Goal: Task Accomplishment & Management: Complete application form

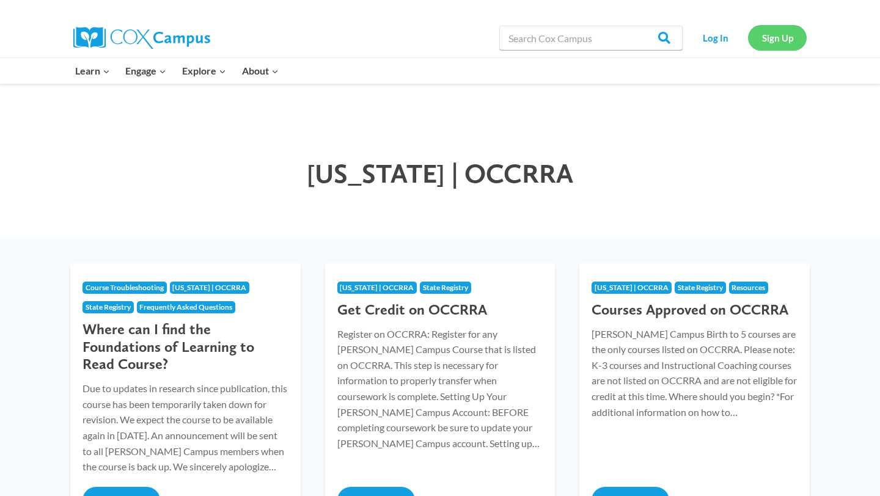
click at [773, 35] on link "Sign Up" at bounding box center [777, 37] width 59 height 25
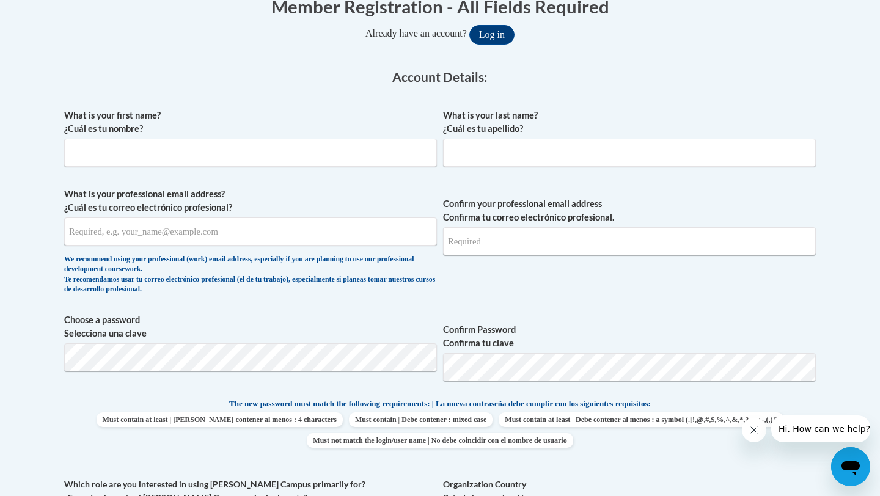
scroll to position [269, 0]
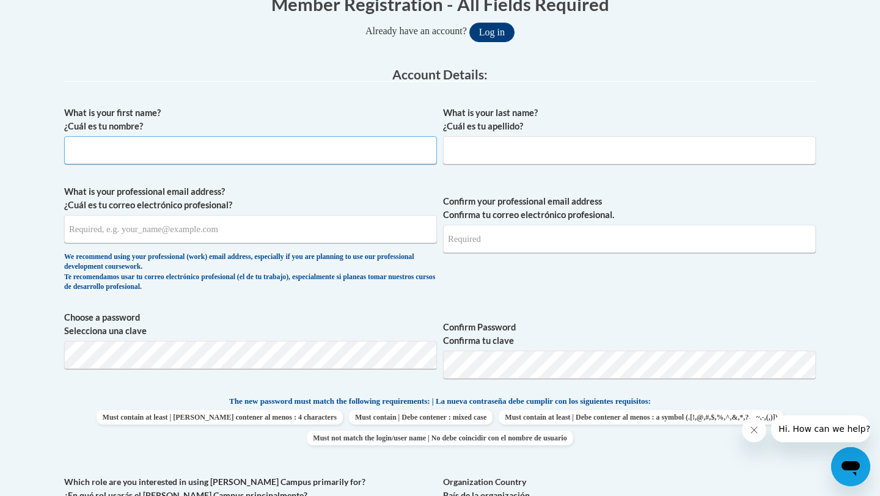
click at [433, 161] on input "What is your first name? ¿Cuál es tu nombre?" at bounding box center [250, 150] width 373 height 28
type input "Krosbi"
type input "Clark"
type input "krosbiclark@gmail.com"
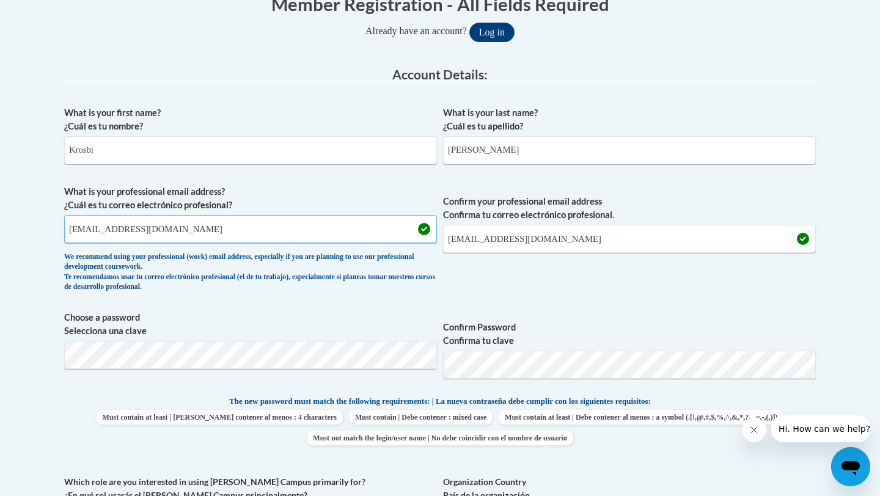
click at [190, 223] on input "krosbiclark@gmail.com" at bounding box center [250, 229] width 373 height 28
click at [199, 218] on input "krosbiclark@gmail.com" at bounding box center [250, 229] width 373 height 28
click at [199, 225] on input "krosbiclark@gmail.com" at bounding box center [250, 229] width 373 height 28
type input "k"
type input "kclark@advantage-ela.com"
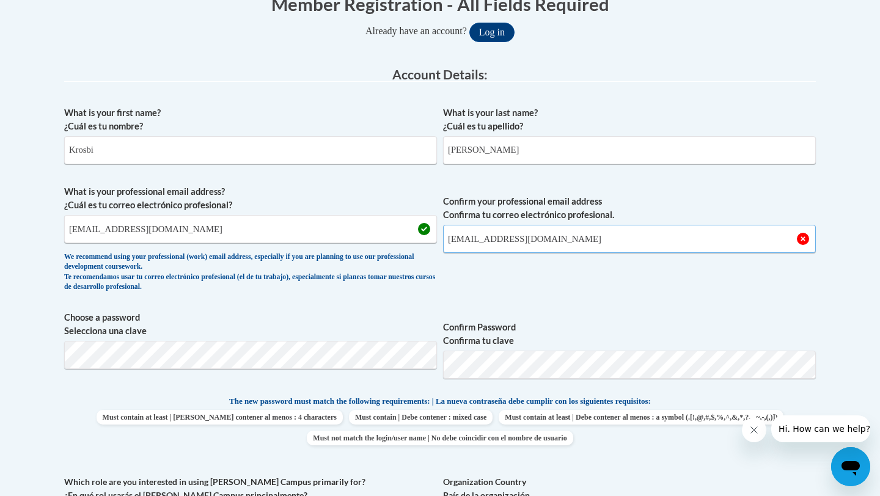
click at [486, 244] on input "krosbiclark@gmail.com" at bounding box center [629, 239] width 373 height 28
click at [571, 245] on input "krosbiclark@gmail.com" at bounding box center [629, 239] width 373 height 28
type input "kclark@advantage-ela.com"
click at [861, 340] on body "This site uses cookies to help improve your learning experience. By continuing …" at bounding box center [440, 476] width 880 height 1491
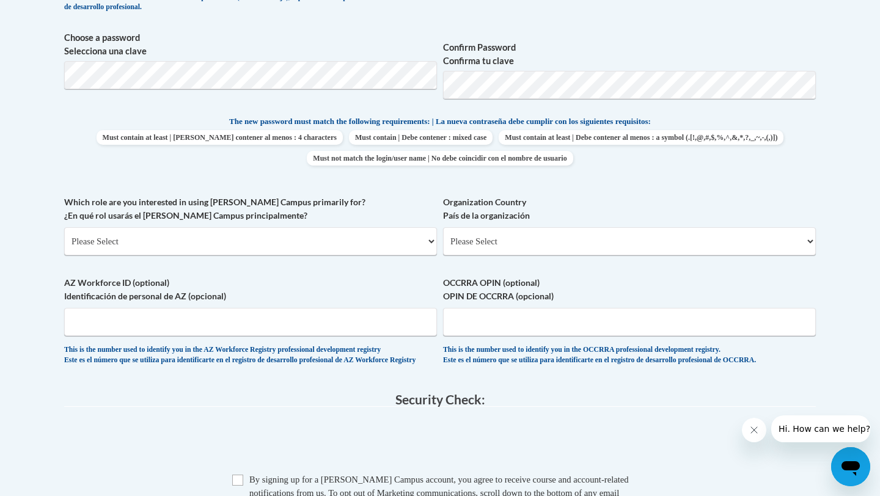
scroll to position [586, 0]
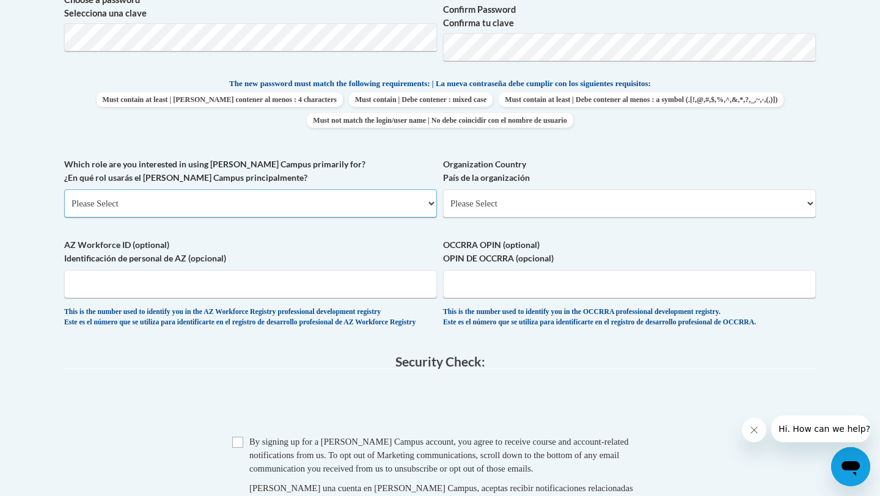
click at [430, 216] on select "Please Select College/University | Colegio/Universidad Community/Nonprofit Part…" at bounding box center [250, 203] width 373 height 28
select select "fbf2d438-af2f-41f8-98f1-81c410e29de3"
click at [64, 189] on select "Please Select College/University | Colegio/Universidad Community/Nonprofit Part…" at bounding box center [250, 203] width 373 height 28
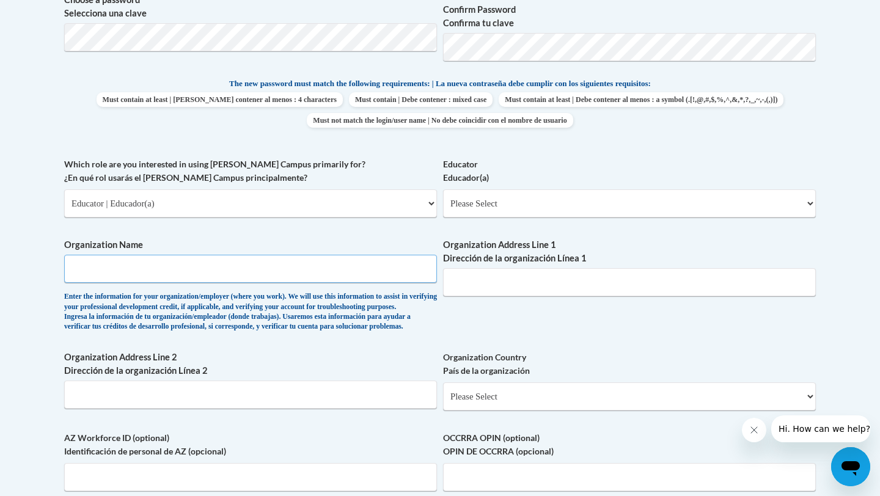
click at [339, 257] on input "Organization Name" at bounding box center [250, 269] width 373 height 28
click at [466, 204] on select "Please Select Early Learning/Daycare Teacher/Family Home Care Provider | Maestr…" at bounding box center [629, 203] width 373 height 28
select select "67563ca1-16dc-4830-a7b3-94a34bed3689"
click at [443, 189] on select "Please Select Early Learning/Daycare Teacher/Family Home Care Provider | Maestr…" at bounding box center [629, 203] width 373 height 28
click at [392, 269] on input "Organization Name" at bounding box center [250, 269] width 373 height 28
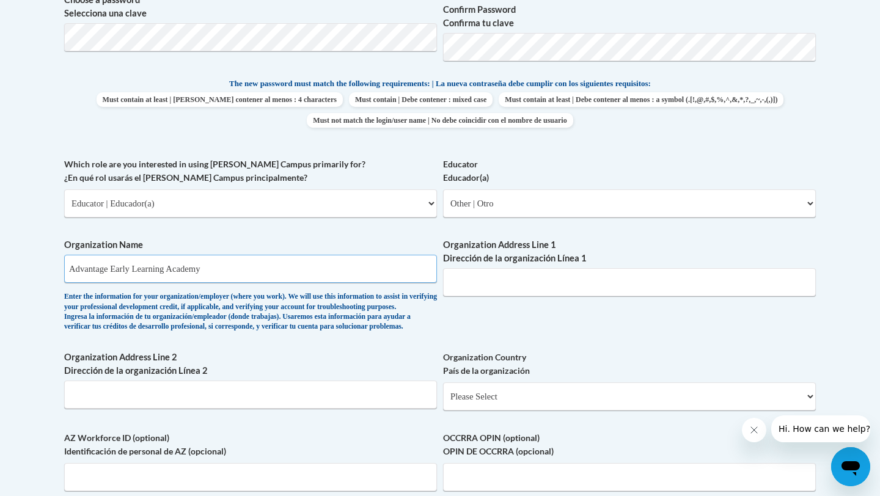
type input "Advantage Early Learning Academy"
click at [474, 289] on input "Organization Address Line 1 Dirección de la organización Línea 1" at bounding box center [629, 282] width 373 height 28
type input "233 West Church Street"
click at [850, 268] on body "This site uses cookies to help improve your learning experience. By continuing …" at bounding box center [440, 256] width 880 height 1684
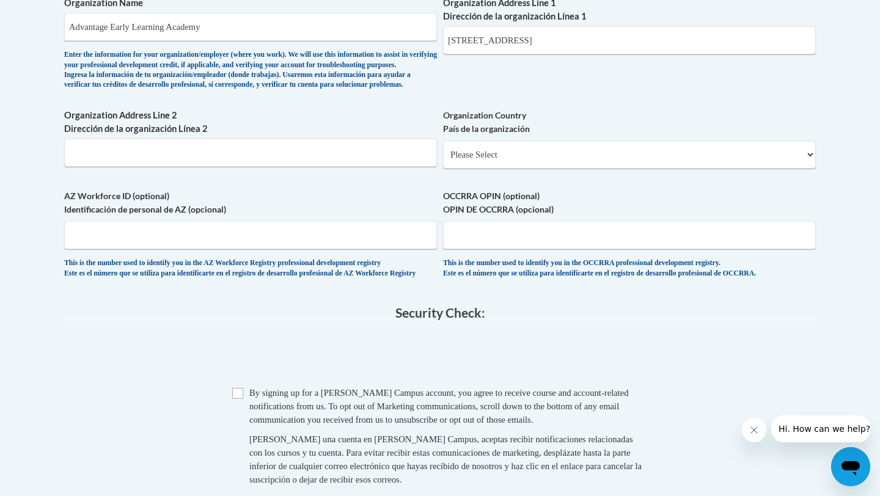
scroll to position [831, 0]
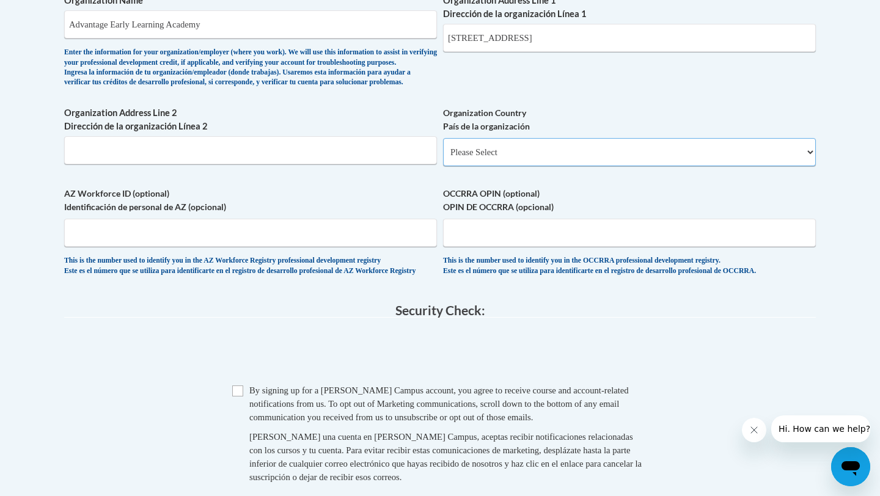
click at [569, 166] on select "Please Select United States | Estados Unidos Outside of the United States | Fue…" at bounding box center [629, 152] width 373 height 28
select select "ad49bcad-a171-4b2e-b99c-48b446064914"
click at [443, 158] on select "Please Select United States | Estados Unidos Outside of the United States | Fue…" at bounding box center [629, 152] width 373 height 28
select select
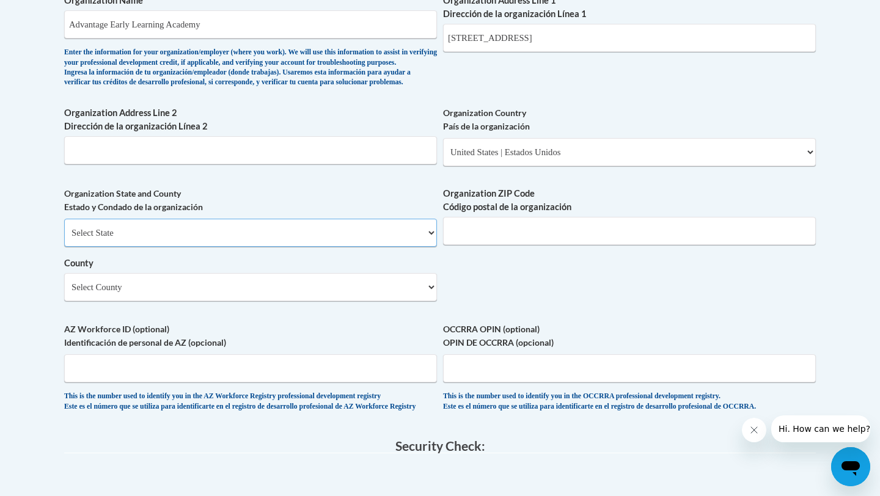
click at [399, 244] on select "Select State Alabama Alaska Arizona Arkansas California Colorado Connecticut De…" at bounding box center [250, 233] width 373 height 28
select select "Ohio"
click at [64, 239] on select "Select State Alabama Alaska Arizona Arkansas California Colorado Connecticut De…" at bounding box center [250, 233] width 373 height 28
click at [456, 245] on input "Organization ZIP Code Código postal de la organización" at bounding box center [629, 231] width 373 height 28
type input "43302"
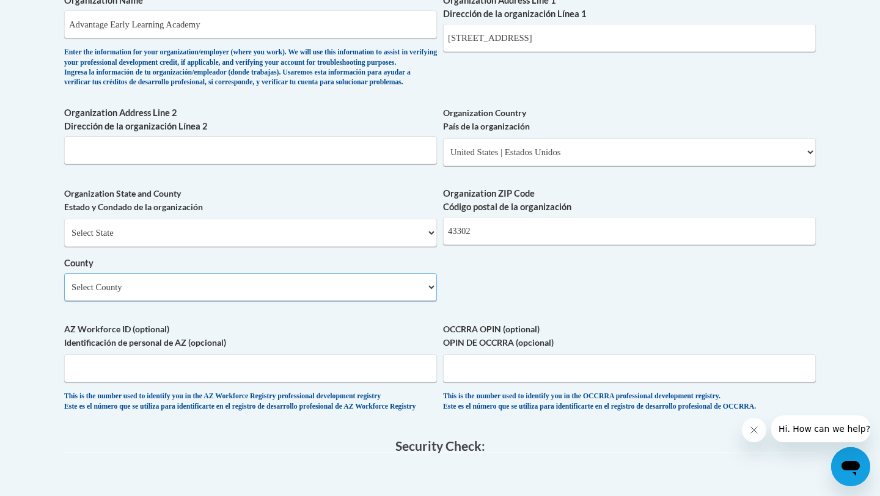
click at [404, 301] on select "Select County Adams Allen Ashland Ashtabula Athens Auglaize Belmont Brown Butle…" at bounding box center [250, 287] width 373 height 28
select select "Marion"
click at [64, 293] on select "Select County Adams Allen Ashland Ashtabula Athens Auglaize Belmont Brown Butle…" at bounding box center [250, 287] width 373 height 28
click at [858, 316] on body "This site uses cookies to help improve your learning experience. By continuing …" at bounding box center [440, 78] width 880 height 1819
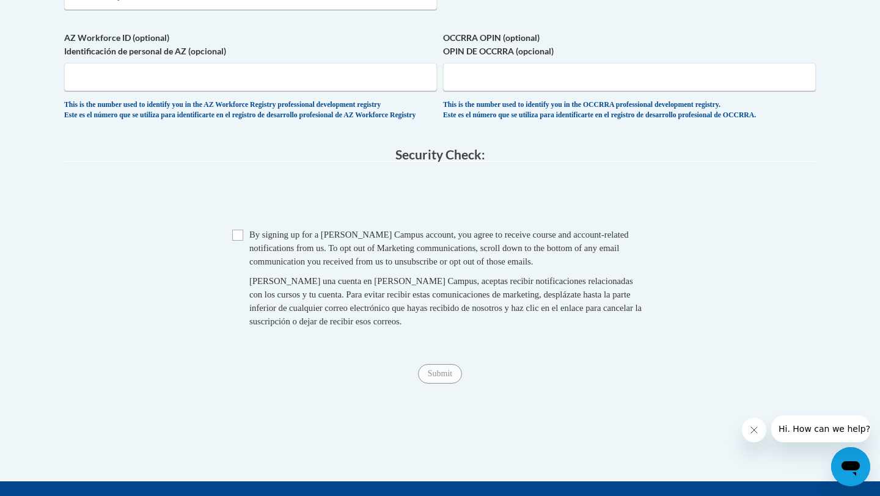
scroll to position [1124, 0]
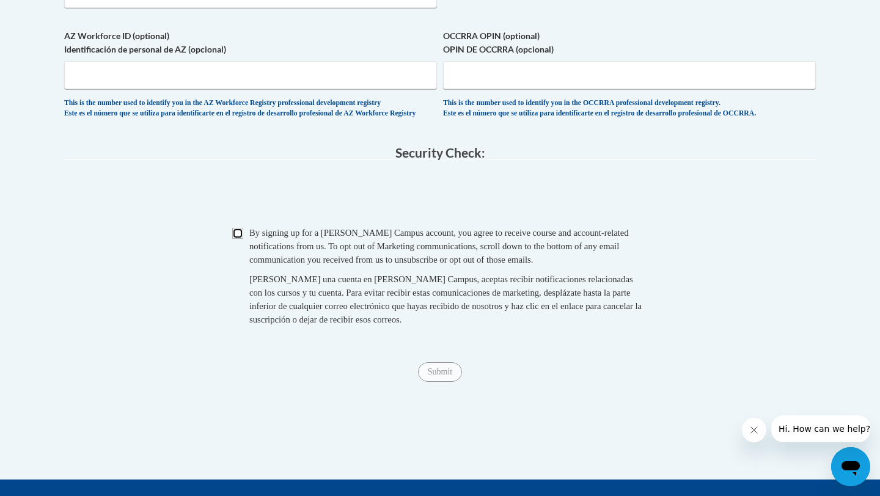
click at [240, 239] on input "Checkbox" at bounding box center [237, 233] width 11 height 11
checkbox input "true"
click at [456, 89] on input "OCCRRA OPIN (optional) OPIN DE OCCRRA (opcional)" at bounding box center [629, 75] width 373 height 28
click at [431, 382] on input "Submit" at bounding box center [440, 372] width 44 height 20
click at [440, 382] on input "Submit" at bounding box center [440, 372] width 44 height 20
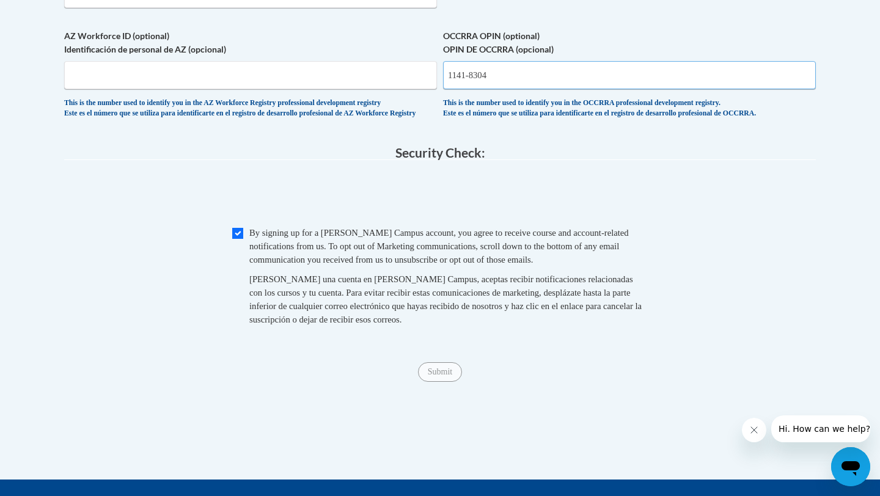
click at [473, 89] on input "1141-8304" at bounding box center [629, 75] width 373 height 28
click at [472, 89] on input "1141-8304" at bounding box center [629, 75] width 373 height 28
type input "11418304"
click at [440, 382] on input "Submit" at bounding box center [440, 372] width 44 height 20
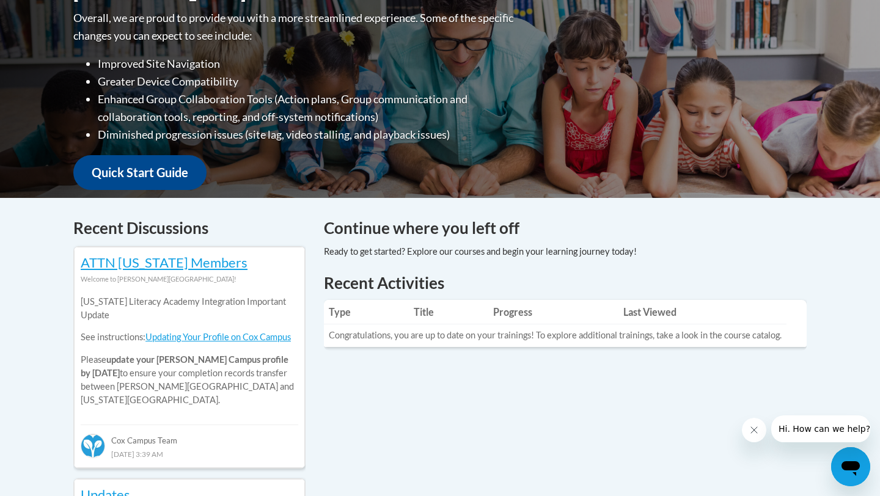
scroll to position [318, 0]
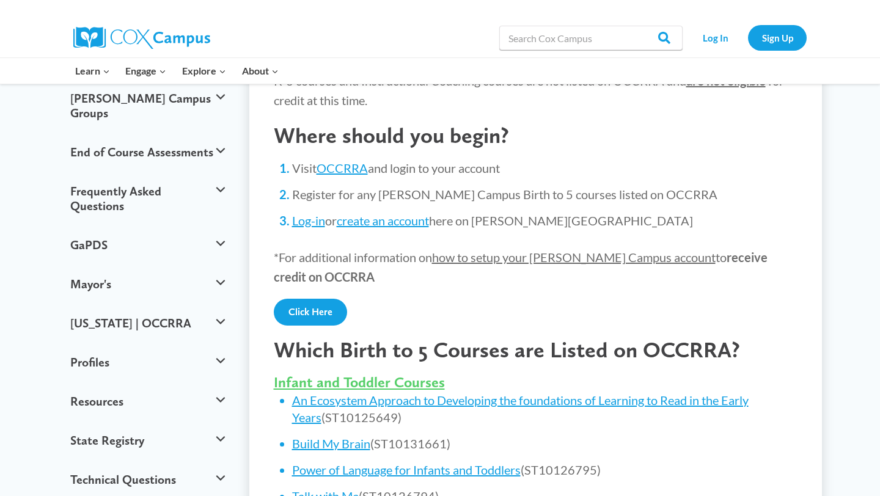
scroll to position [195, 0]
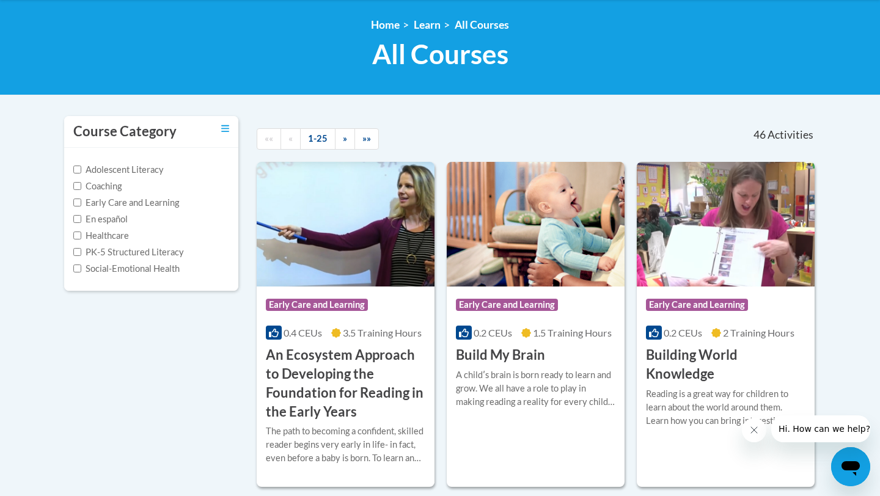
scroll to position [147, 0]
